Goal: Task Accomplishment & Management: Use online tool/utility

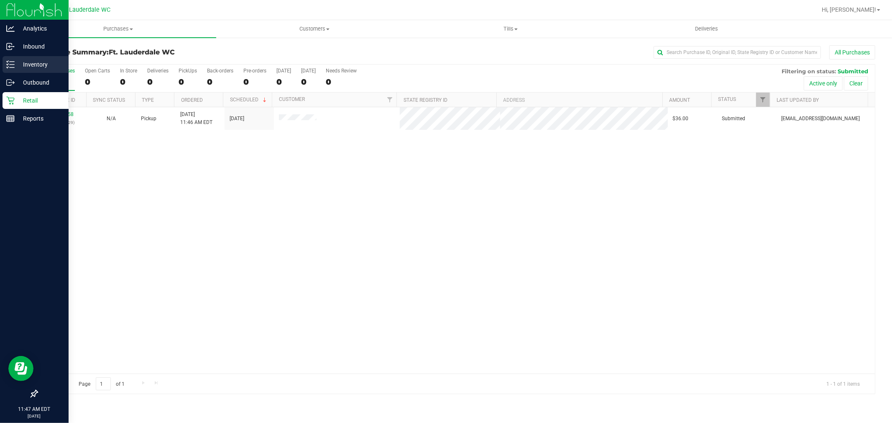
click at [9, 58] on div "Inventory" at bounding box center [36, 64] width 66 height 17
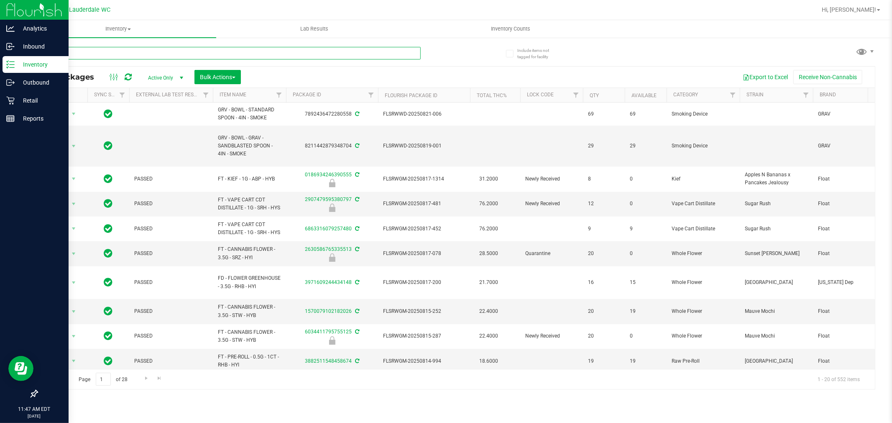
click at [193, 58] on input "text" at bounding box center [229, 53] width 384 height 13
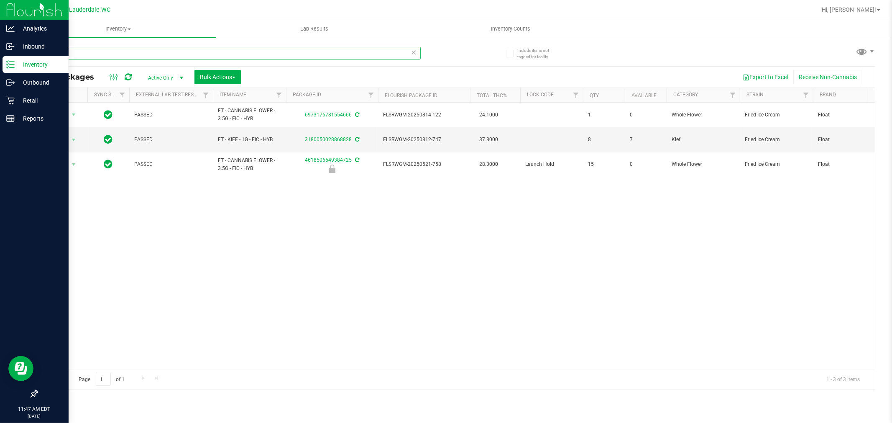
type input "fic"
click at [237, 328] on div "Action Action Adjust qty Create package Edit attributes Global inventory Locate…" at bounding box center [456, 235] width 838 height 266
click at [342, 227] on div "Action Action Adjust qty Create package Edit attributes Global inventory Locate…" at bounding box center [456, 235] width 838 height 266
click at [373, 335] on div "Action Action Adjust qty Create package Edit attributes Global inventory Locate…" at bounding box center [456, 235] width 838 height 266
click at [374, 369] on div "Page 1 of 1 1 - 3 of 3 items" at bounding box center [456, 379] width 838 height 20
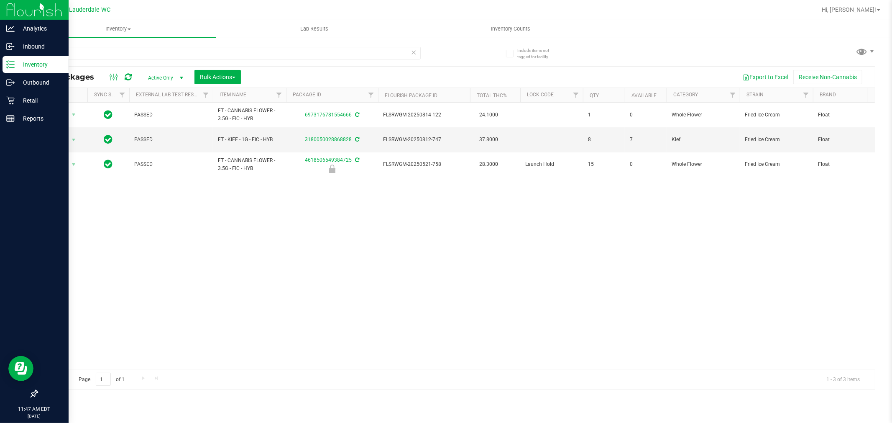
click at [375, 324] on div "Action Action Adjust qty Create package Edit attributes Global inventory Locate…" at bounding box center [456, 235] width 838 height 266
click at [415, 52] on icon at bounding box center [414, 52] width 6 height 10
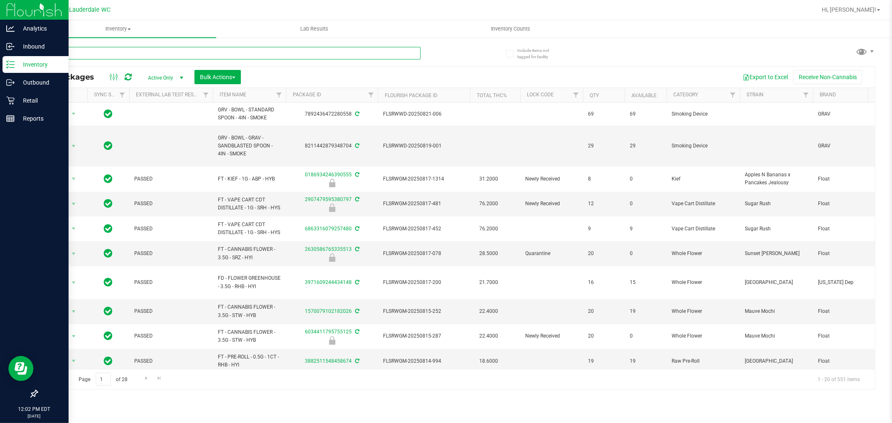
click at [309, 48] on input "text" at bounding box center [229, 53] width 384 height 13
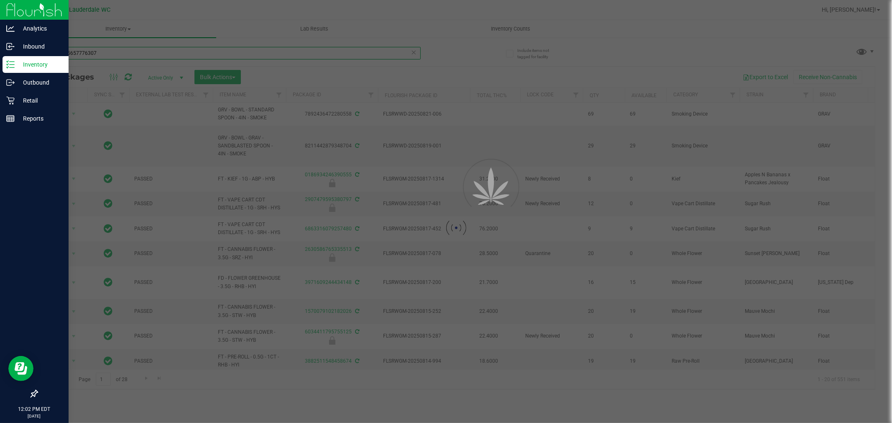
type input "6261375657776307"
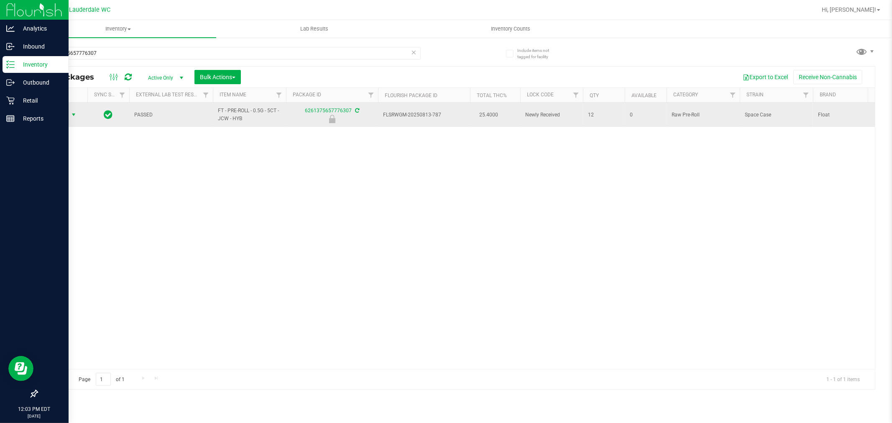
click at [68, 110] on span "Action" at bounding box center [57, 115] width 23 height 12
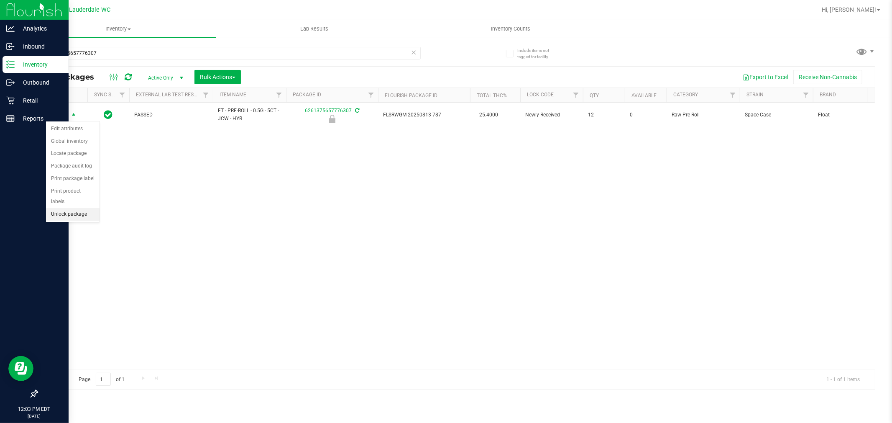
click at [68, 220] on li "Unlock package" at bounding box center [73, 214] width 54 height 13
